Goal: Task Accomplishment & Management: Manage account settings

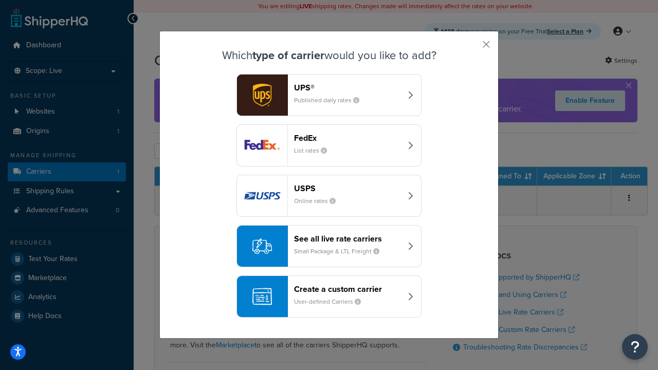
click at [348, 138] on header "FedEx" at bounding box center [347, 138] width 107 height 10
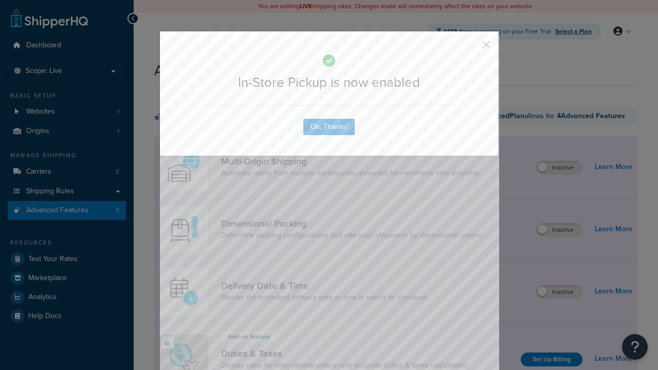
scroll to position [342, 0]
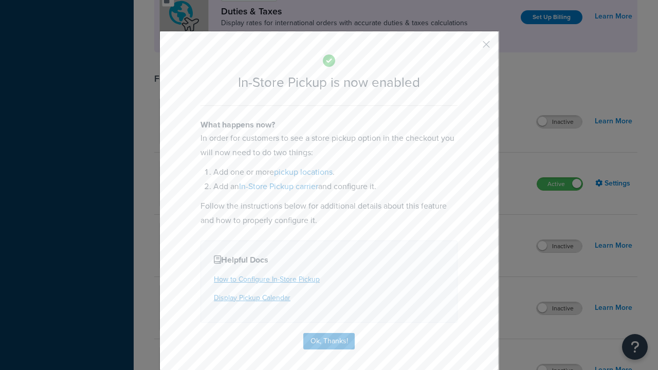
click at [471, 47] on button "button" at bounding box center [471, 48] width 3 height 3
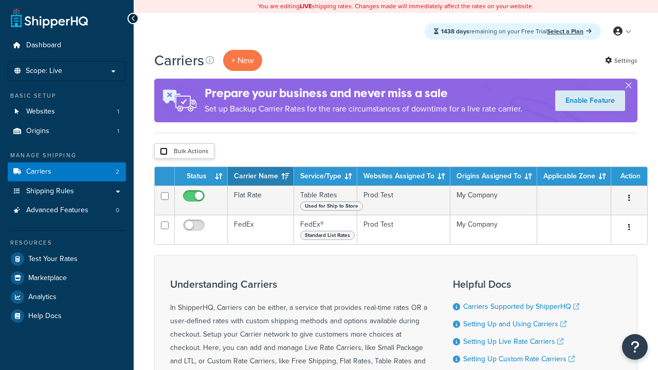
click at [164, 152] on input "checkbox" at bounding box center [164, 152] width 8 height 8
checkbox input "true"
click at [0, 0] on button "Delete" at bounding box center [0, 0] width 0 height 0
